Goal: Navigation & Orientation: Find specific page/section

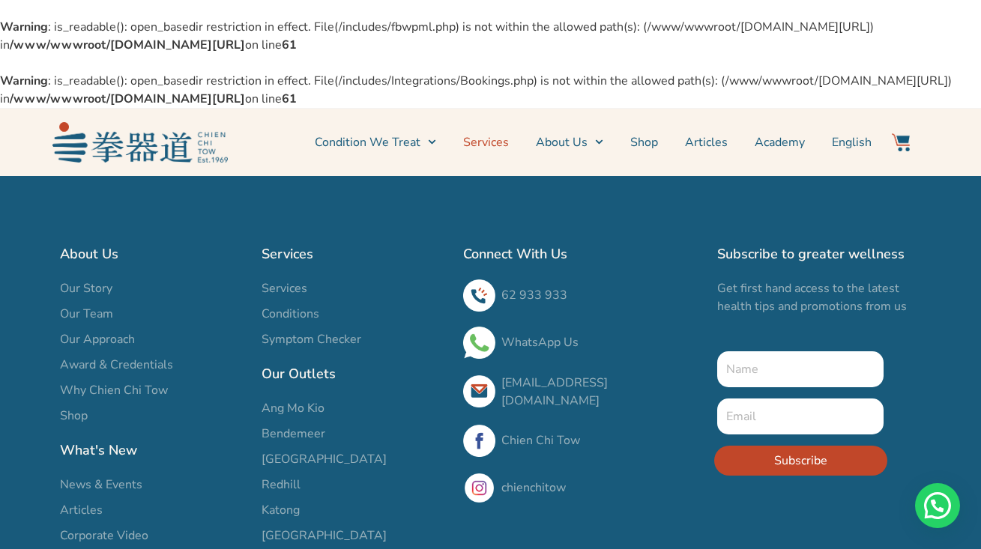
click at [477, 146] on link "Services" at bounding box center [486, 142] width 46 height 37
click at [101, 311] on span "Our Team" at bounding box center [86, 314] width 53 height 18
click at [82, 305] on span "Our Team" at bounding box center [86, 314] width 53 height 18
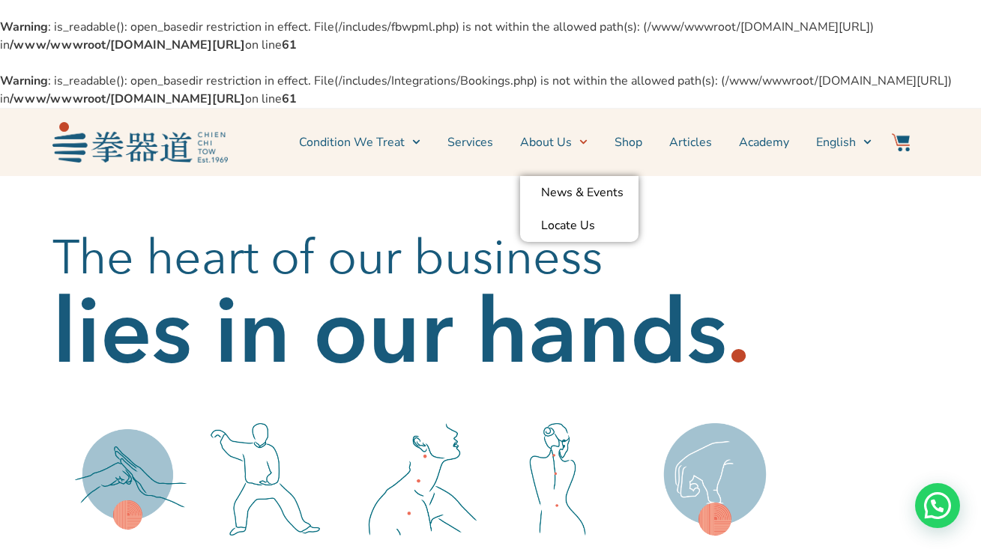
click at [567, 142] on link "About Us" at bounding box center [553, 142] width 67 height 37
click at [457, 143] on link "Services" at bounding box center [470, 142] width 46 height 37
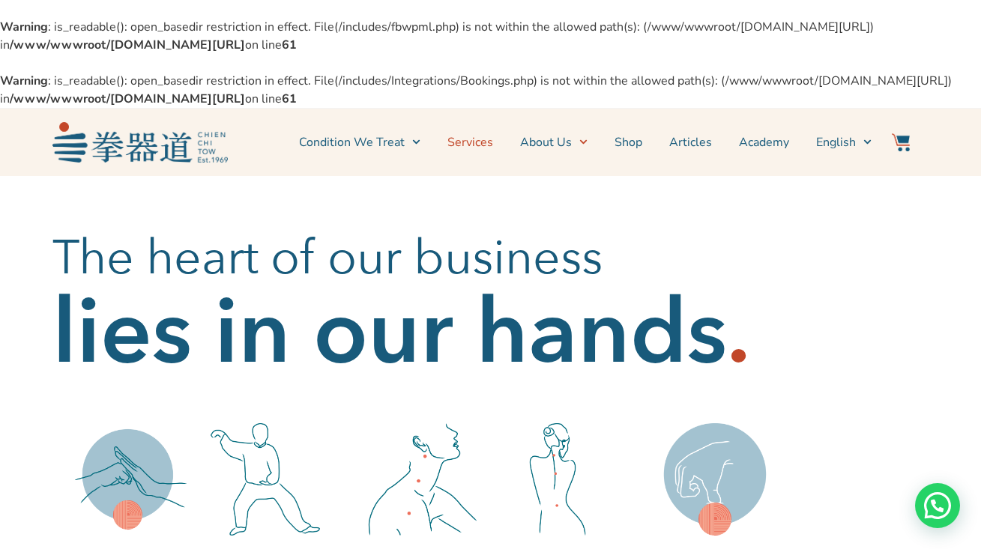
click at [457, 143] on link "Services" at bounding box center [470, 142] width 46 height 37
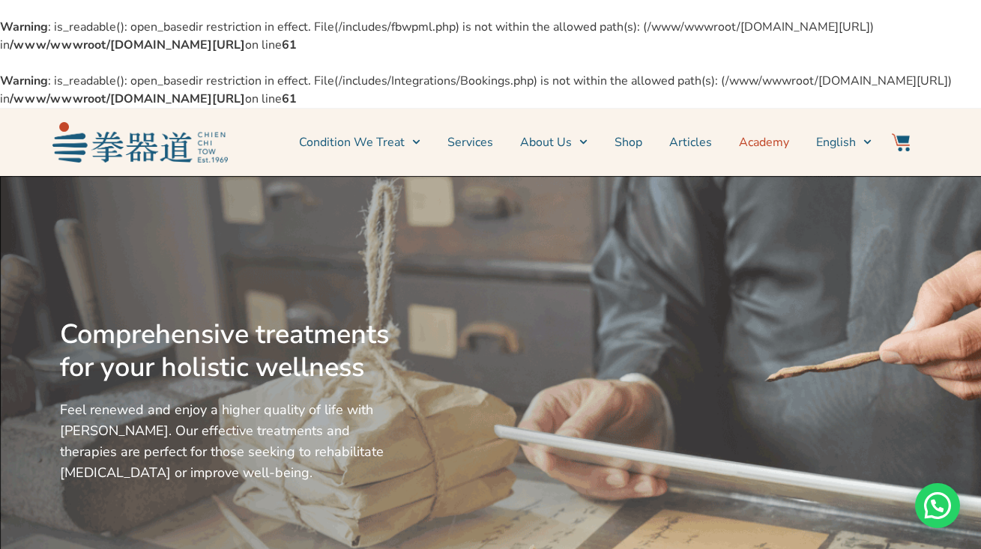
click at [780, 145] on link "Academy" at bounding box center [764, 142] width 50 height 37
